Goal: Task Accomplishment & Management: Manage account settings

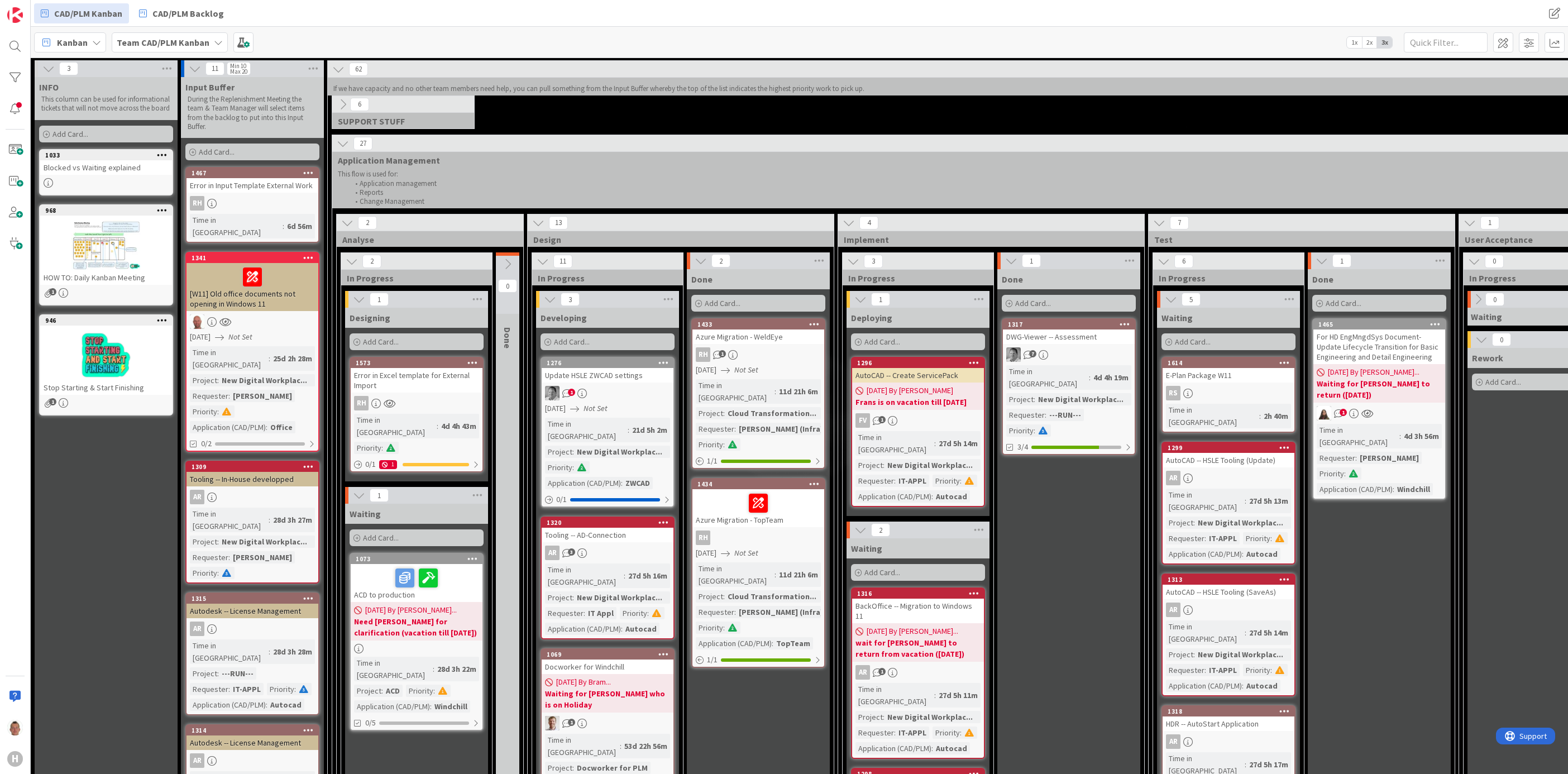
click at [346, 146] on icon at bounding box center [343, 144] width 12 height 12
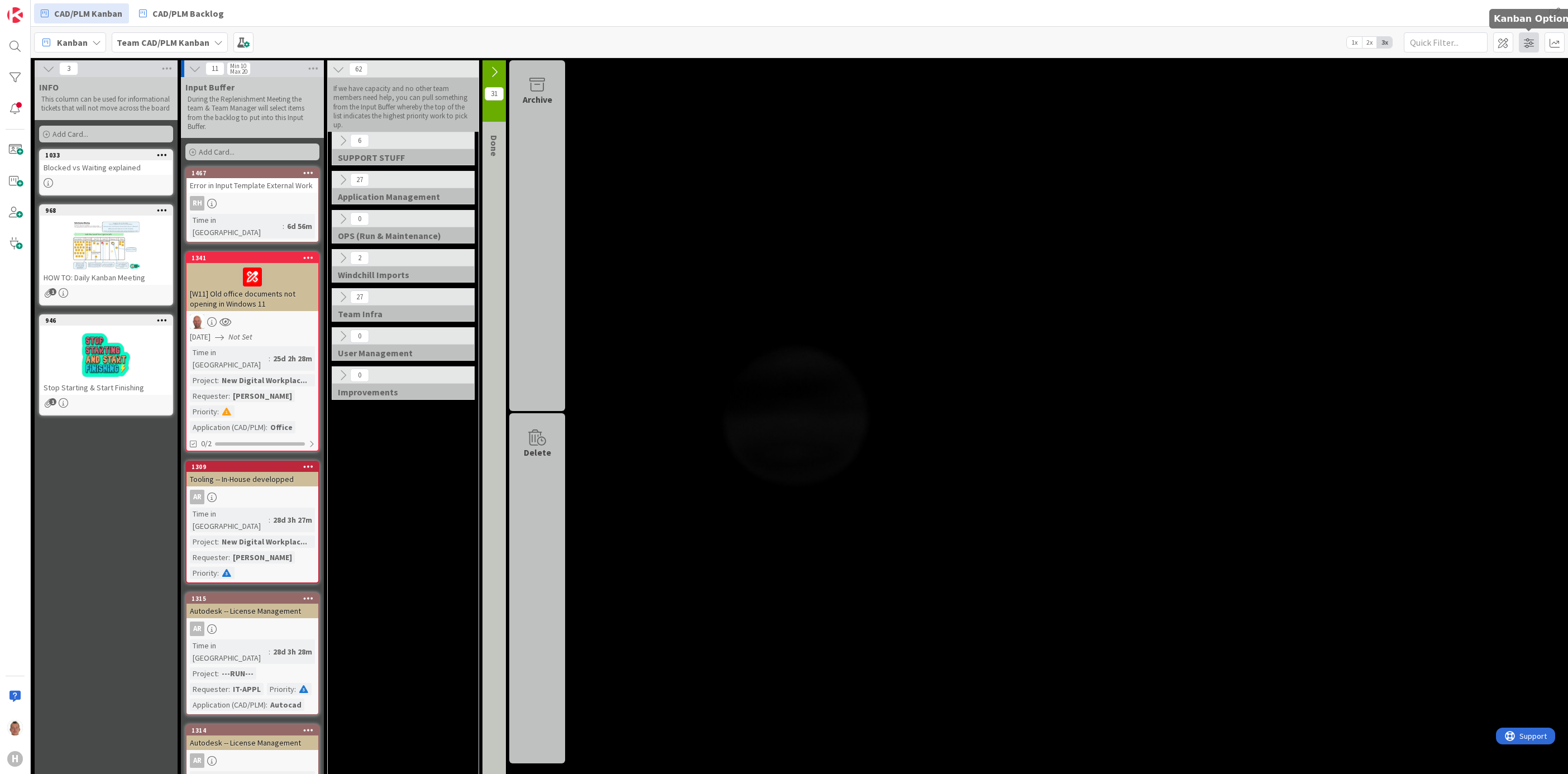
click at [1533, 41] on span at bounding box center [1528, 42] width 20 height 20
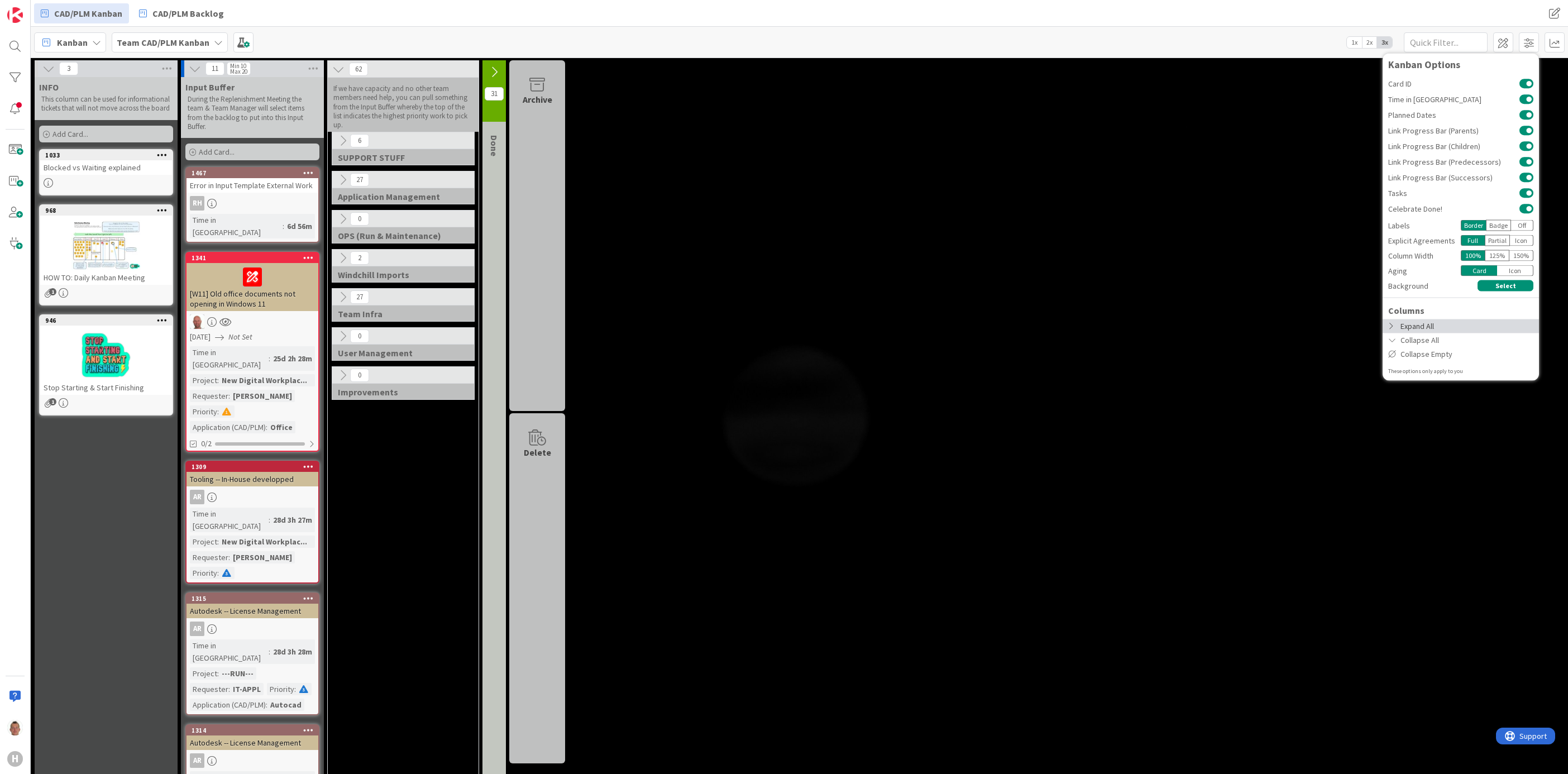
click at [1429, 322] on div "Expand All" at bounding box center [1460, 326] width 156 height 14
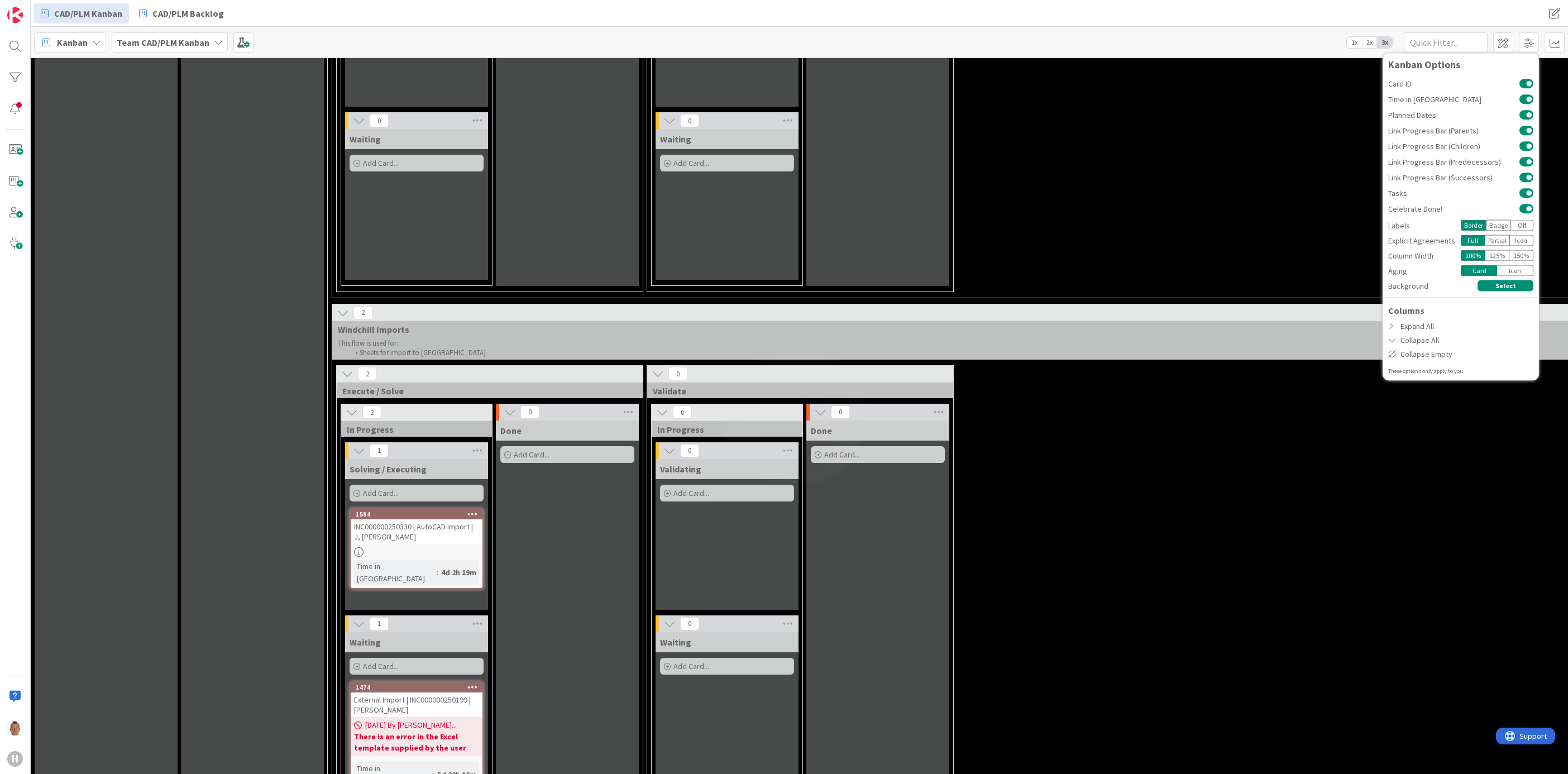
scroll to position [3519, 0]
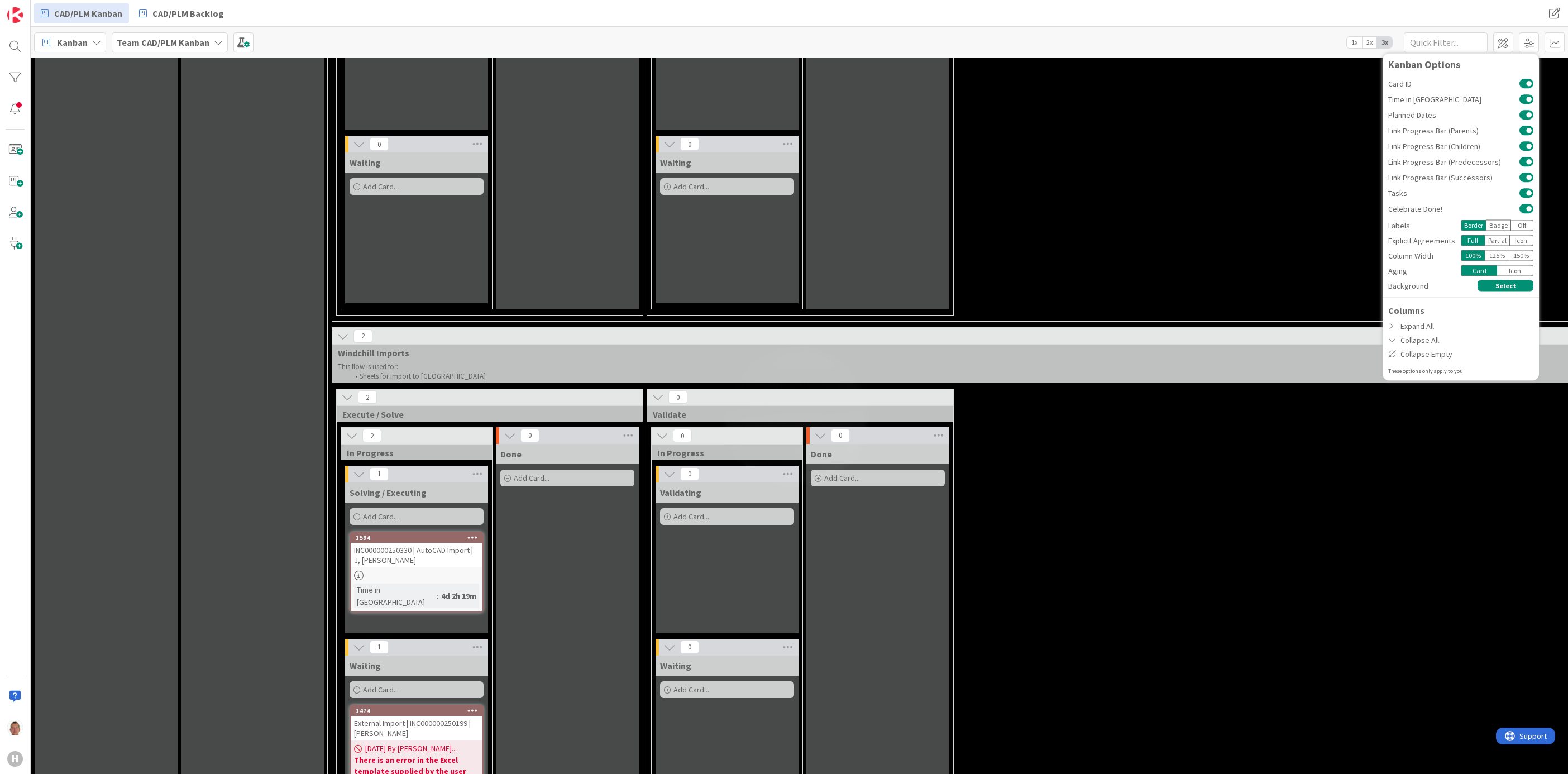
click at [452, 716] on div "External Import | INC000000250199 | [PERSON_NAME]" at bounding box center [416, 728] width 132 height 24
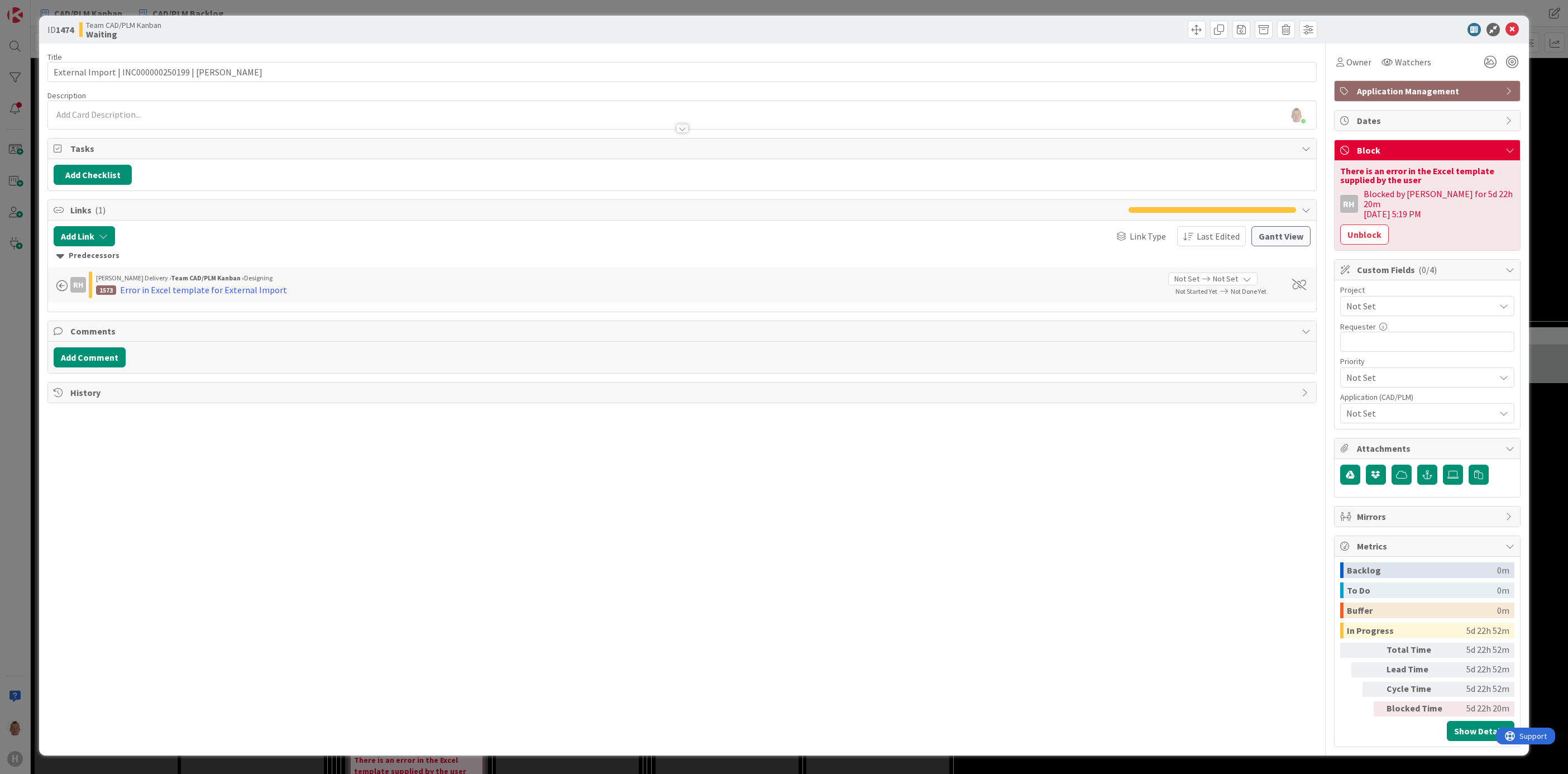
click at [1511, 25] on icon at bounding box center [1512, 30] width 13 height 13
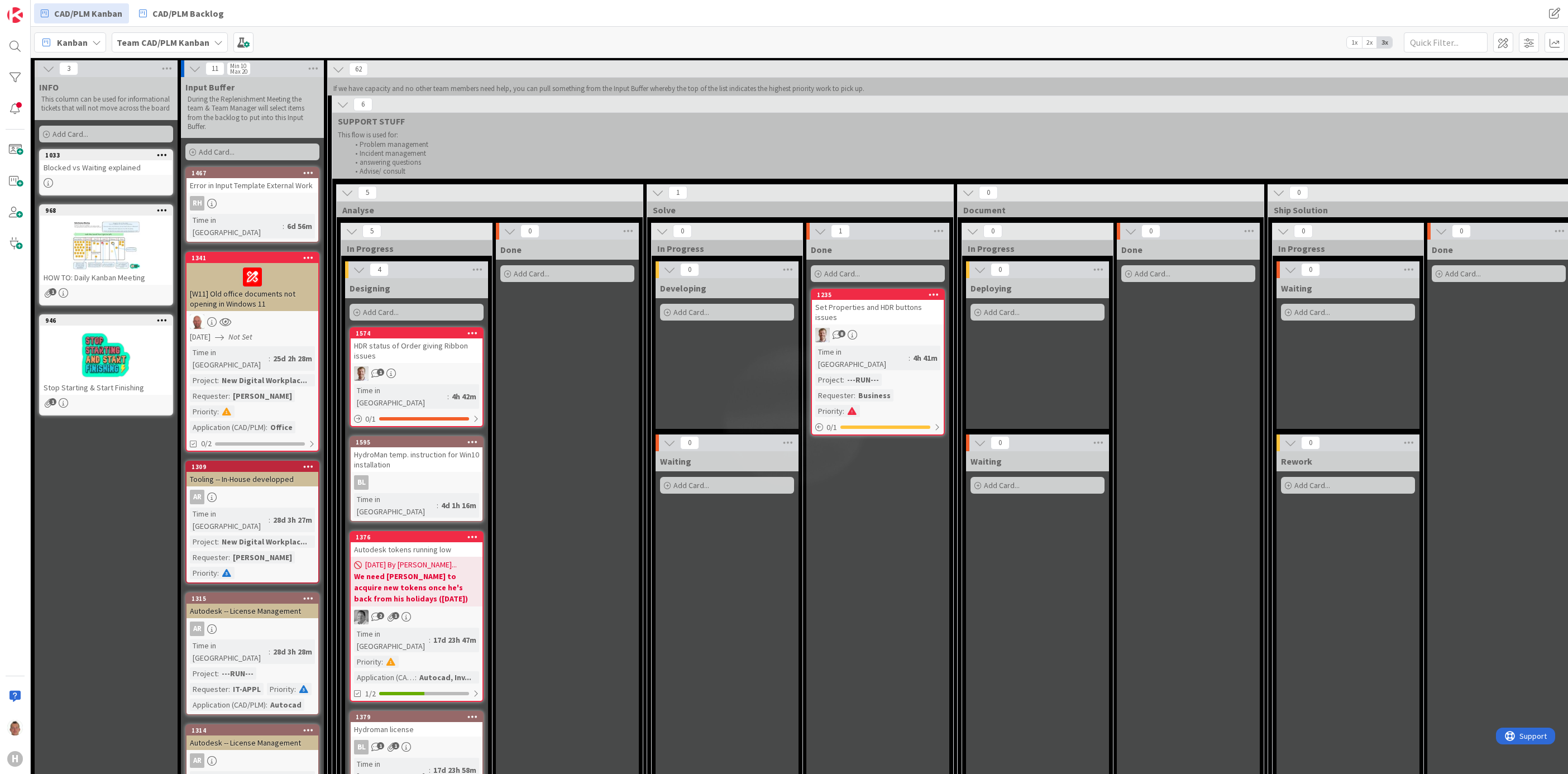
click at [898, 328] on div "8" at bounding box center [878, 336] width 132 height 15
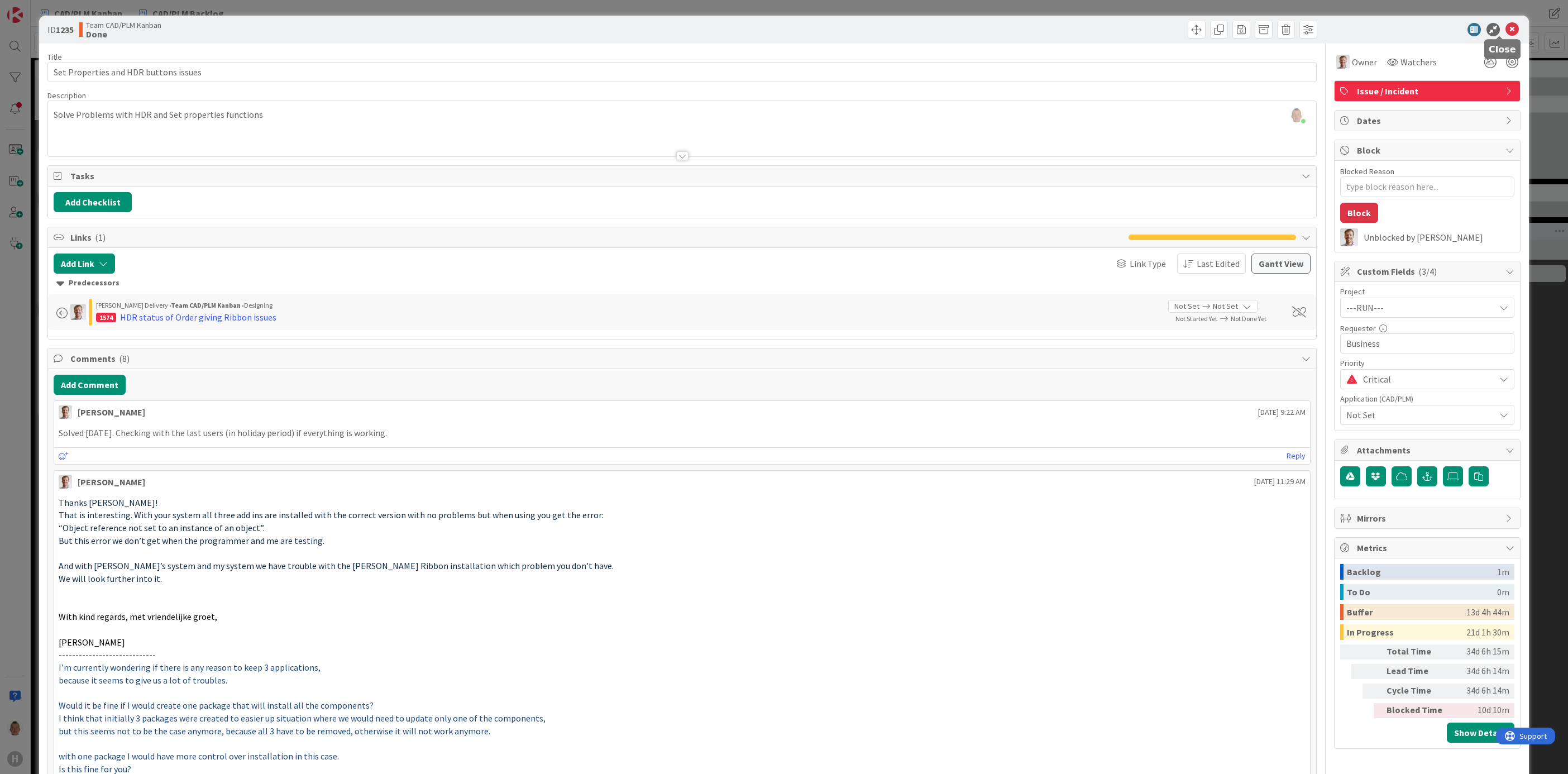
click at [1505, 27] on icon at bounding box center [1512, 30] width 13 height 13
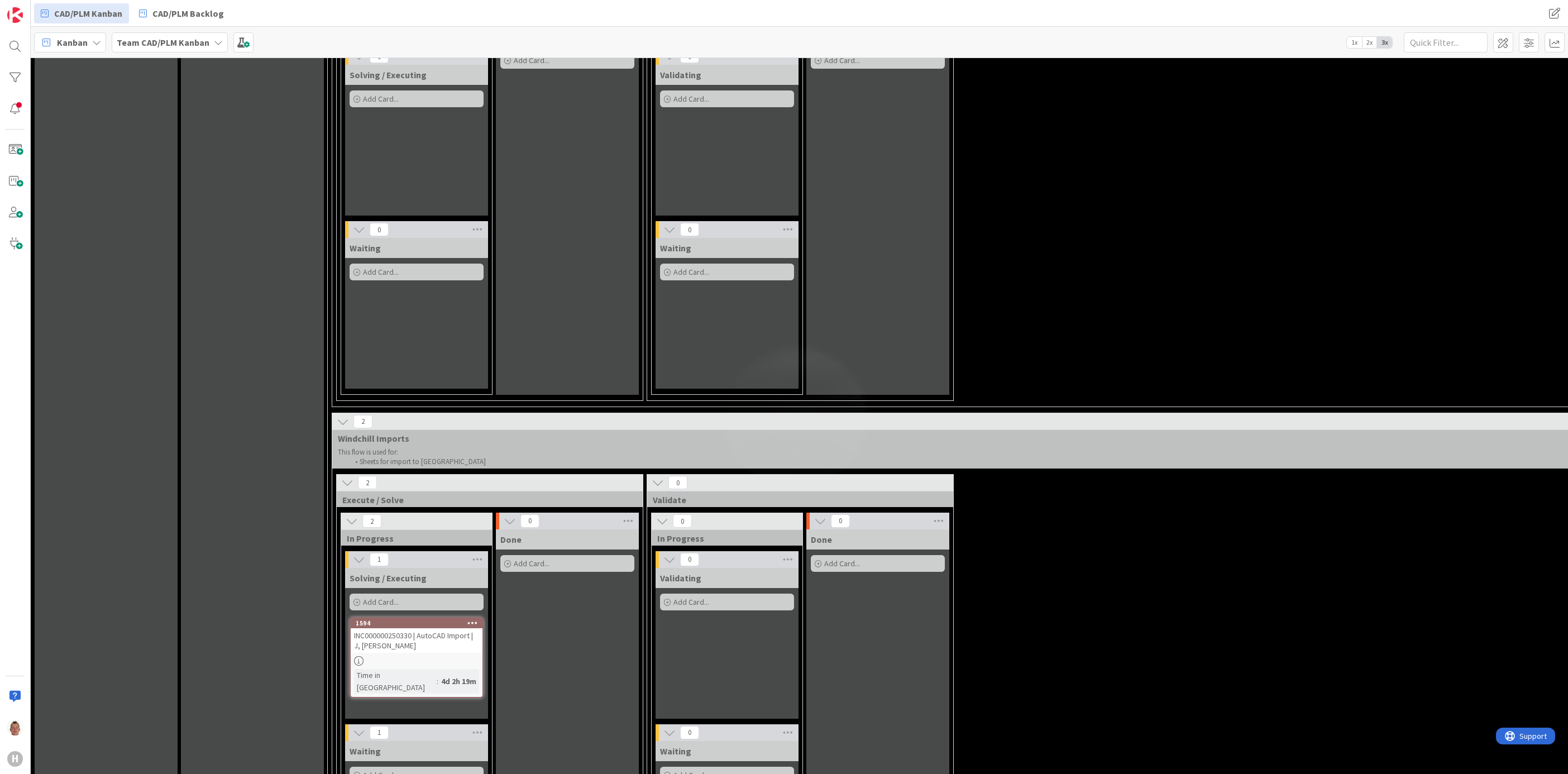
scroll to position [3465, 0]
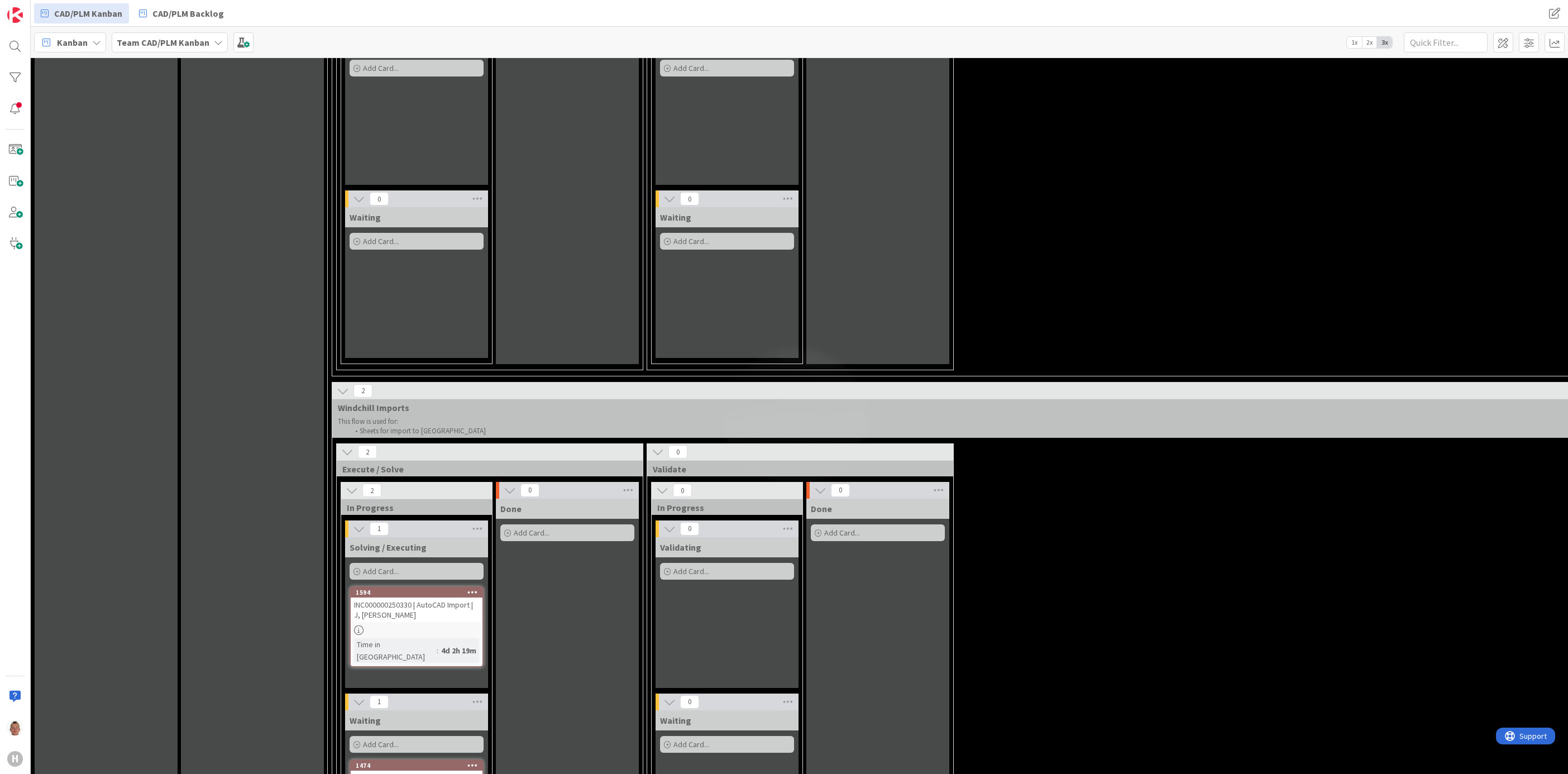
click at [443, 598] on div "INC000000250330 | AutoCAD Import | J, [PERSON_NAME]" at bounding box center [416, 610] width 132 height 24
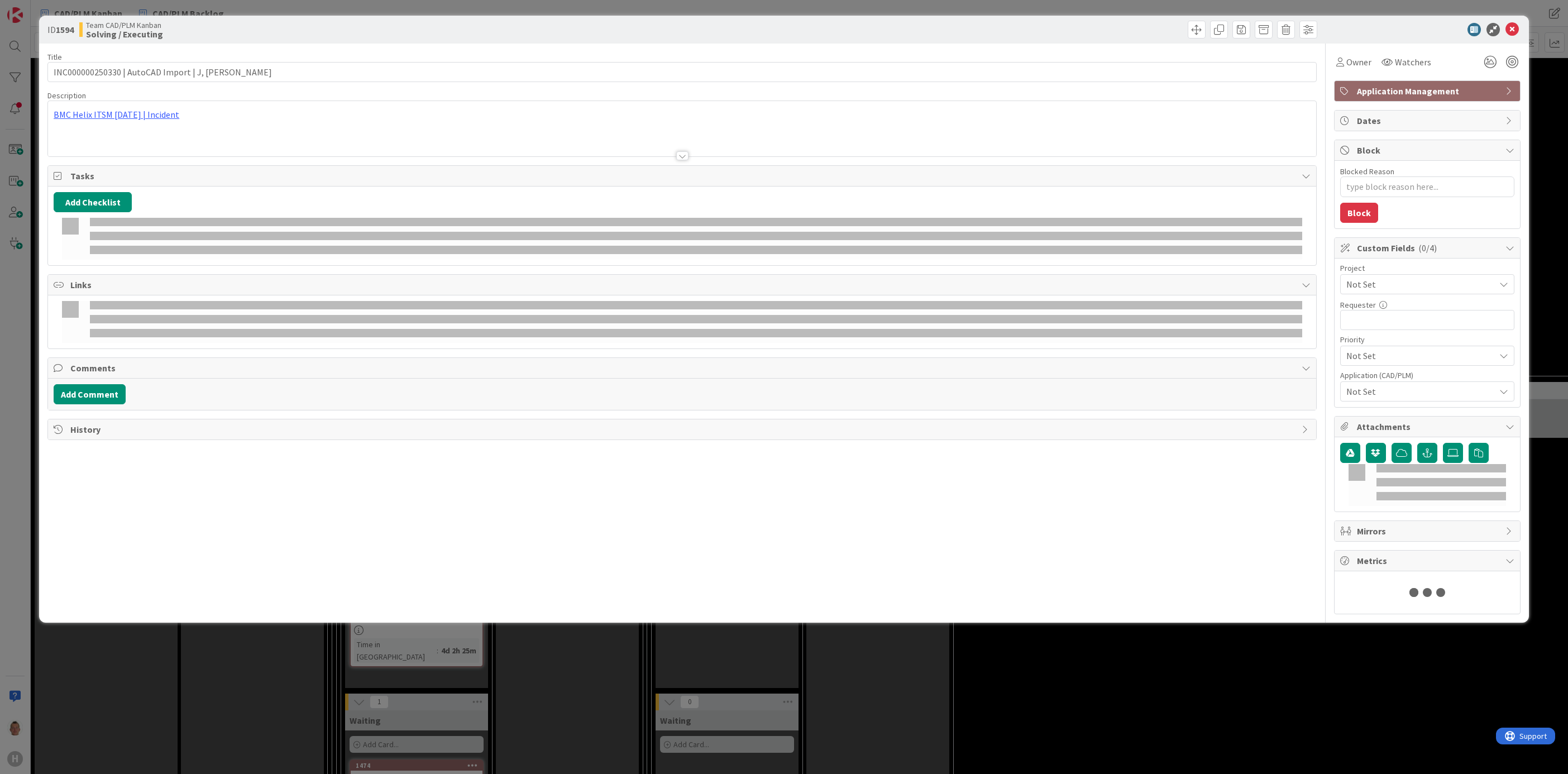
type textarea "x"
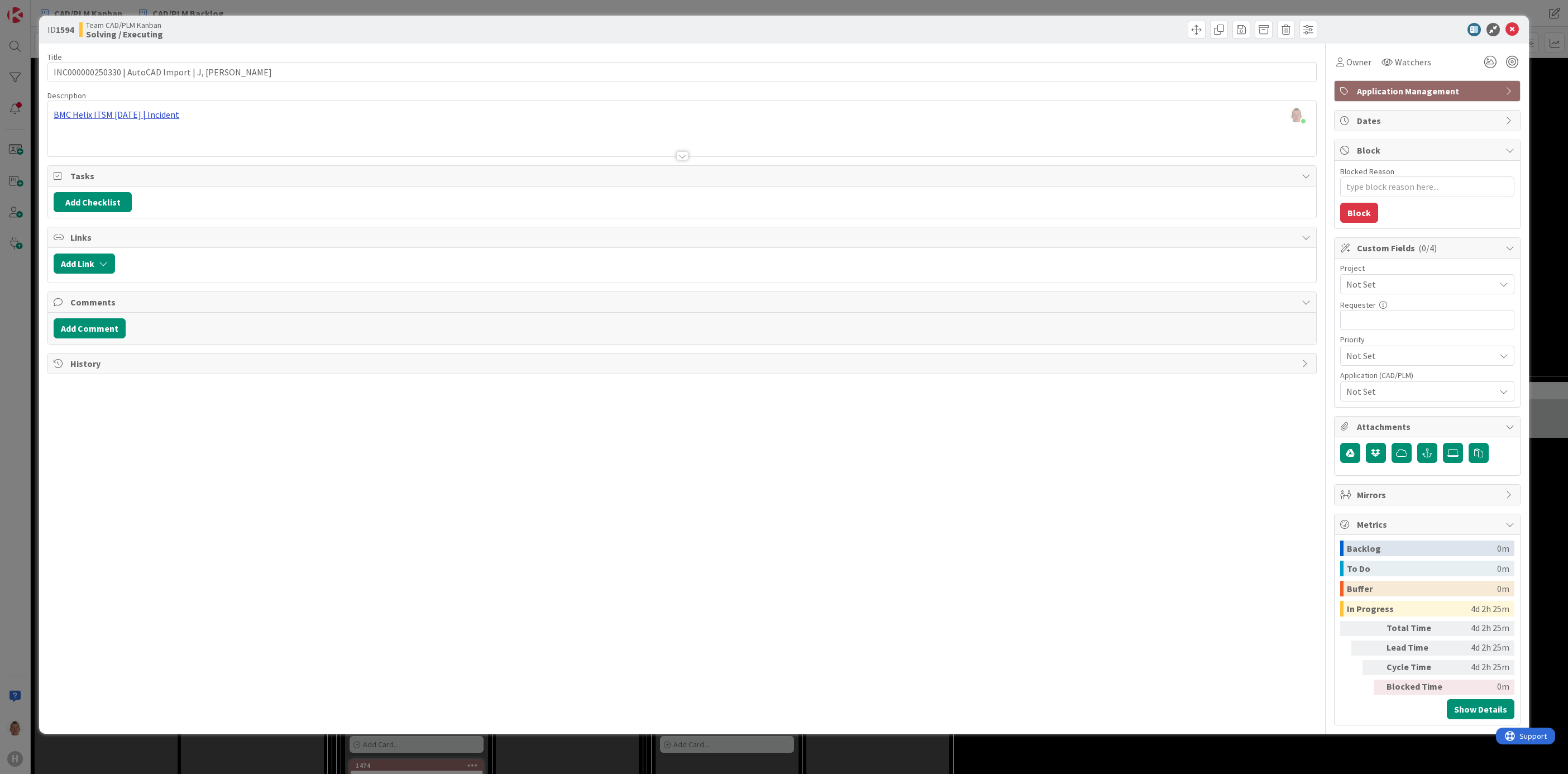
click at [129, 116] on div "[PERSON_NAME] just joined BMC Helix ITSM [DATE] | Incident" at bounding box center [682, 128] width 1268 height 55
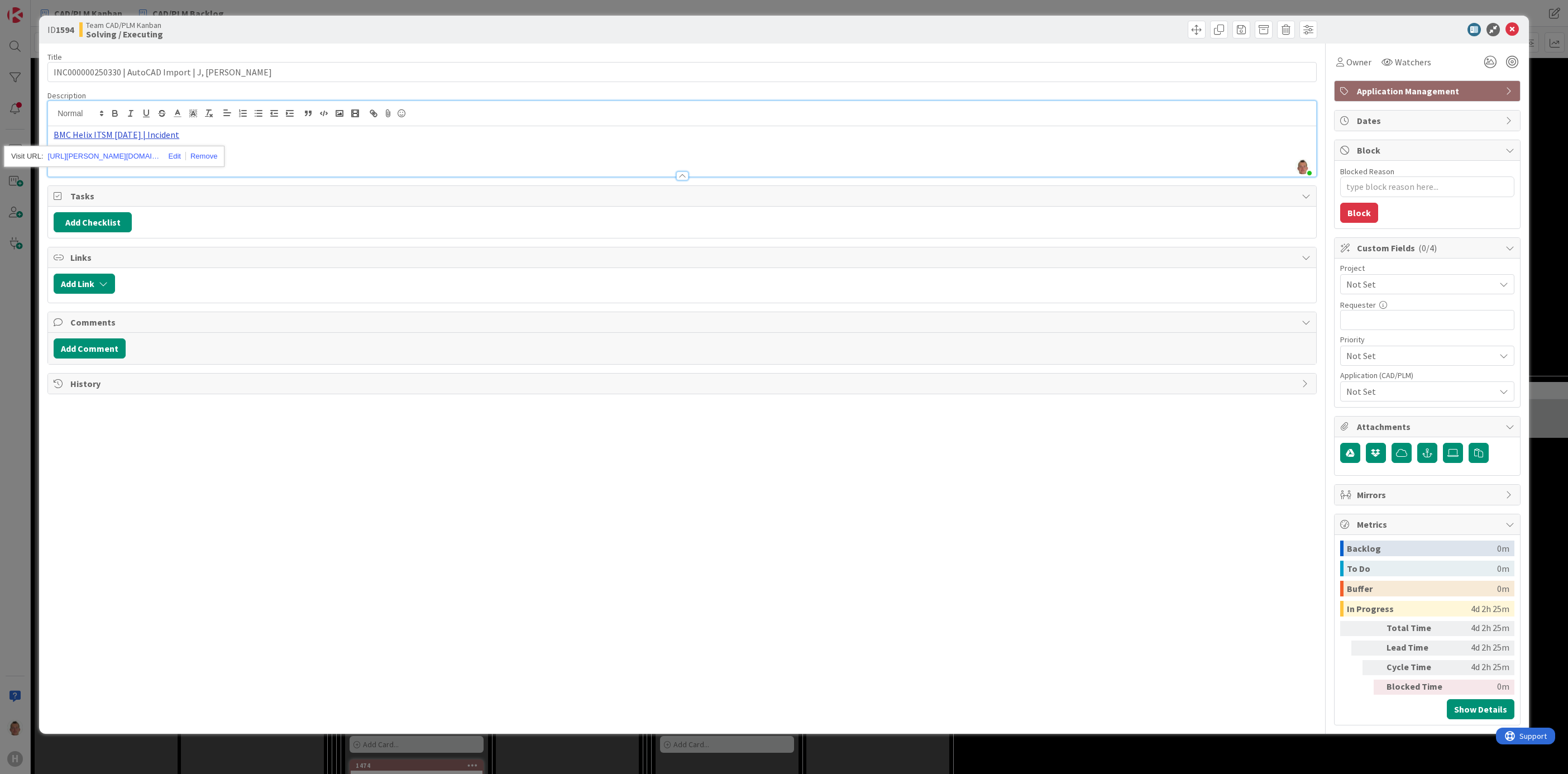
click at [129, 133] on link "BMC Helix ITSM [DATE] | Incident" at bounding box center [116, 135] width 125 height 11
click at [112, 157] on link "[URL][PERSON_NAME][DOMAIN_NAME]" at bounding box center [103, 157] width 111 height 15
